Goal: Transaction & Acquisition: Purchase product/service

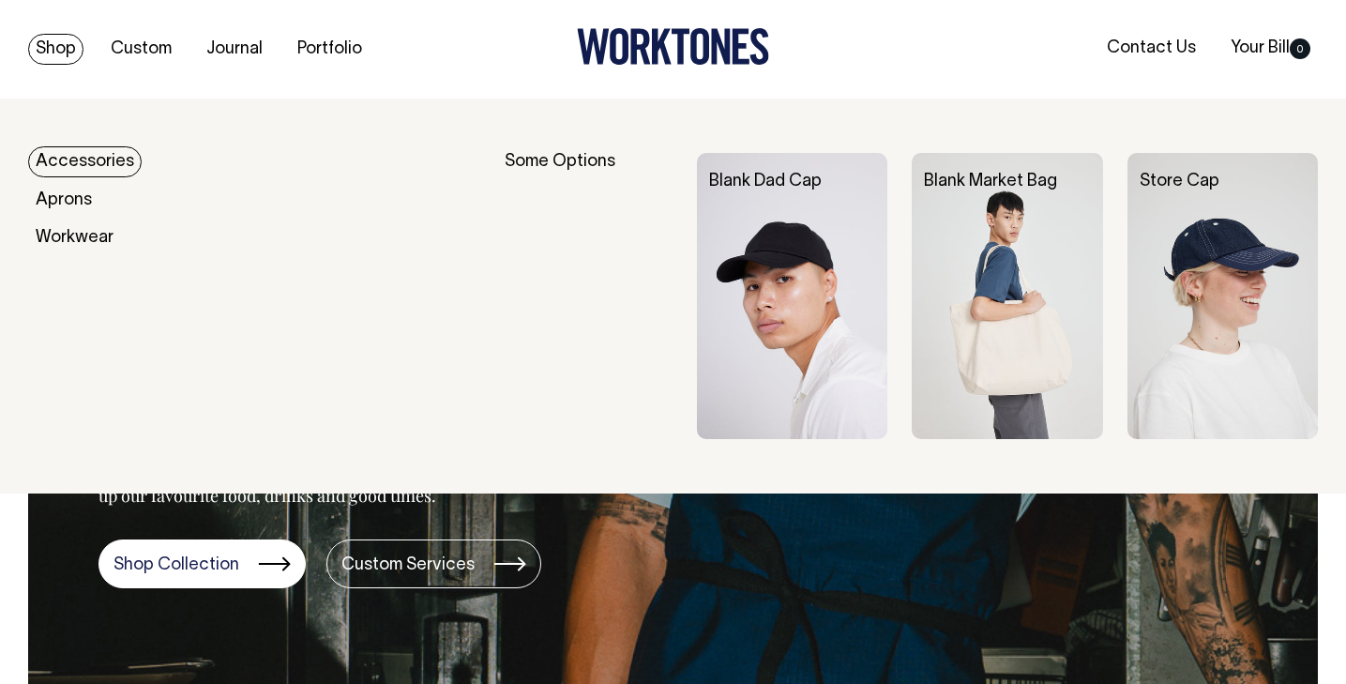
click at [67, 60] on link "Shop" at bounding box center [55, 49] width 55 height 31
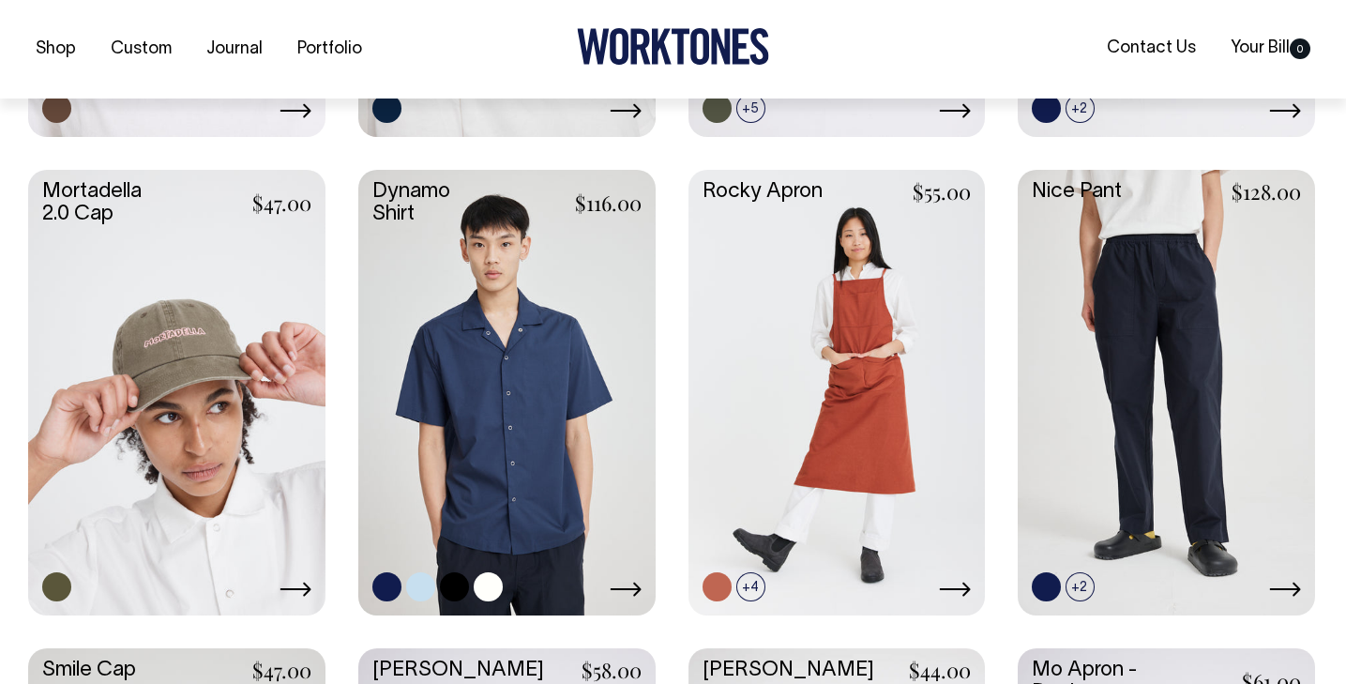
scroll to position [1342, 0]
click at [530, 389] on link at bounding box center [506, 390] width 297 height 442
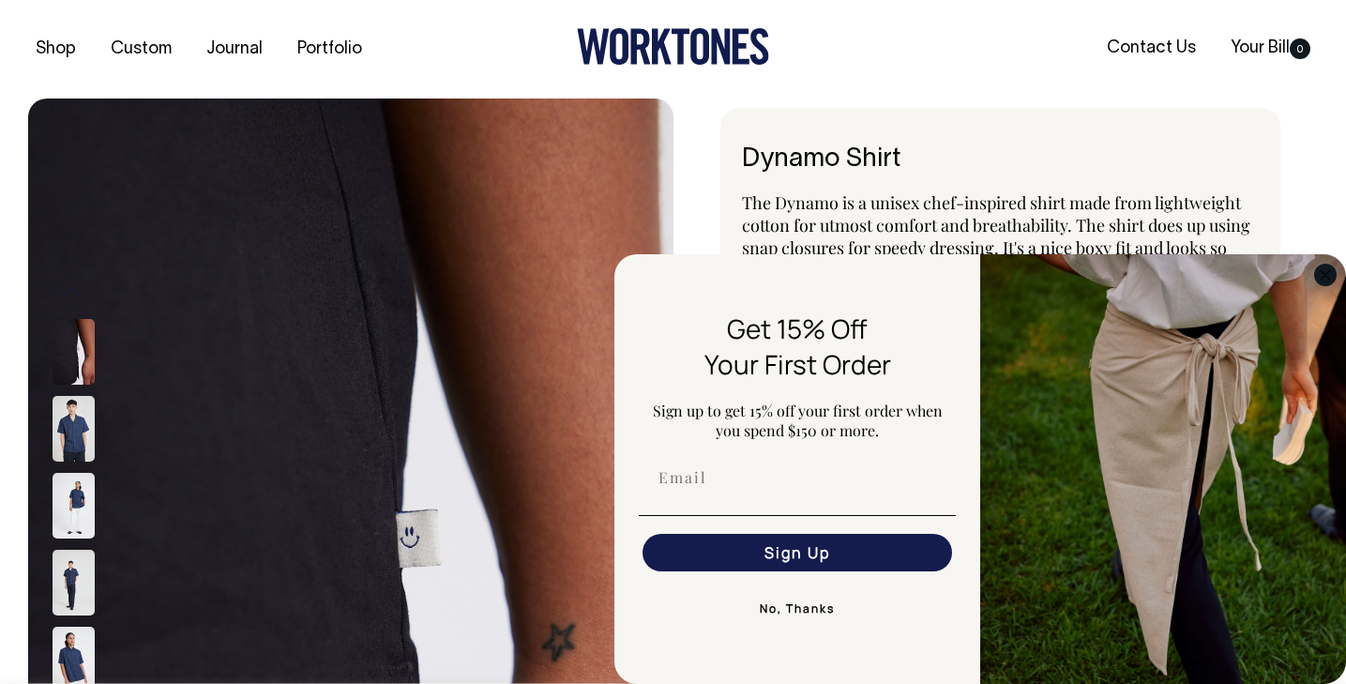
click at [1322, 273] on circle "Close dialog" at bounding box center [1326, 275] width 22 height 22
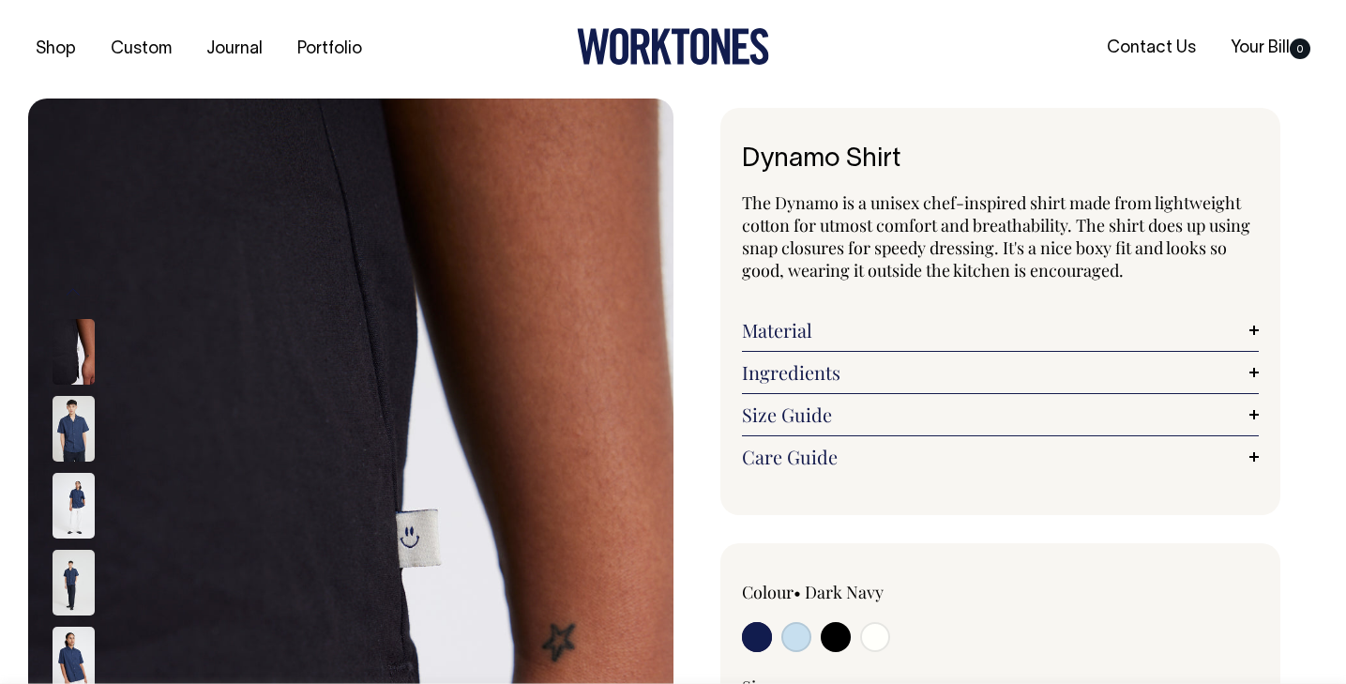
click at [73, 423] on img at bounding box center [74, 429] width 42 height 66
